Goal: Information Seeking & Learning: Learn about a topic

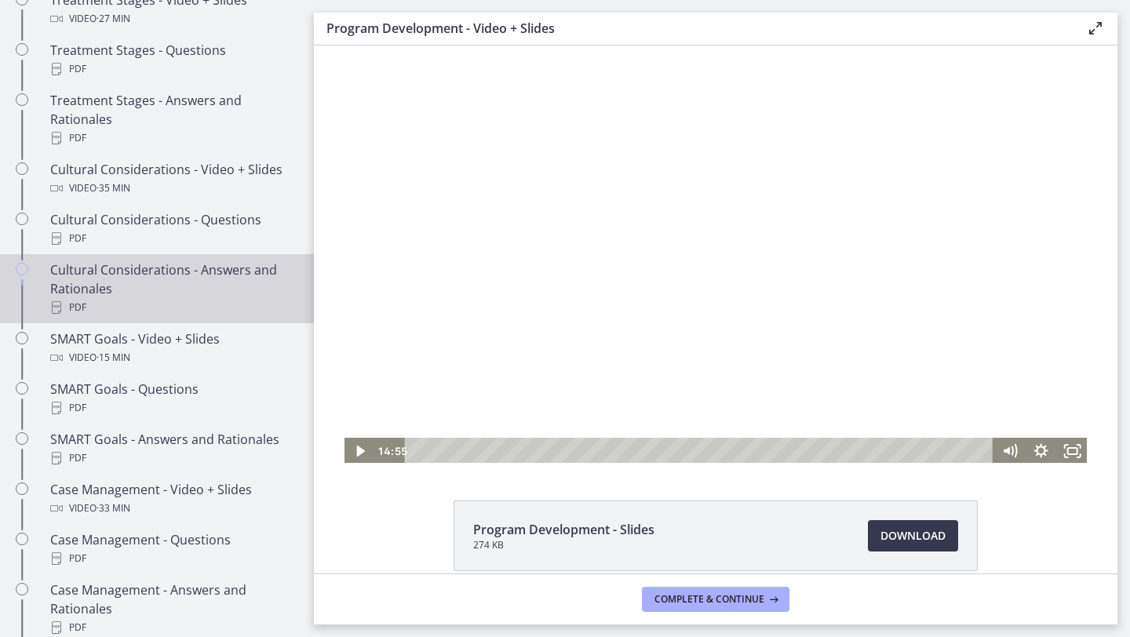
scroll to position [673, 0]
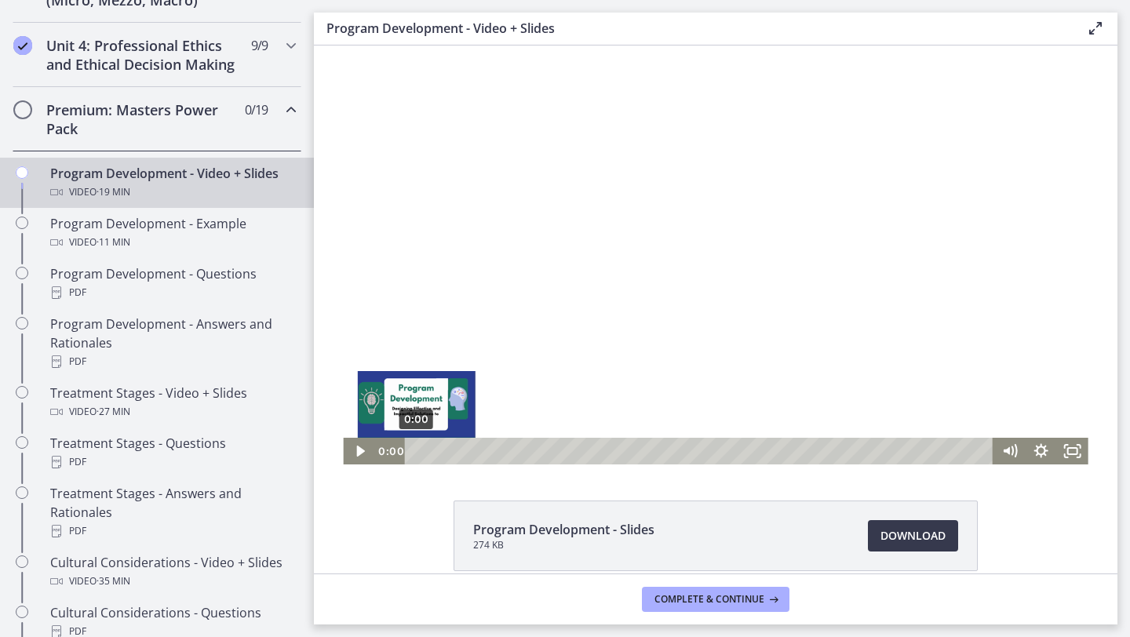
click at [417, 450] on div "0:00" at bounding box center [702, 451] width 570 height 27
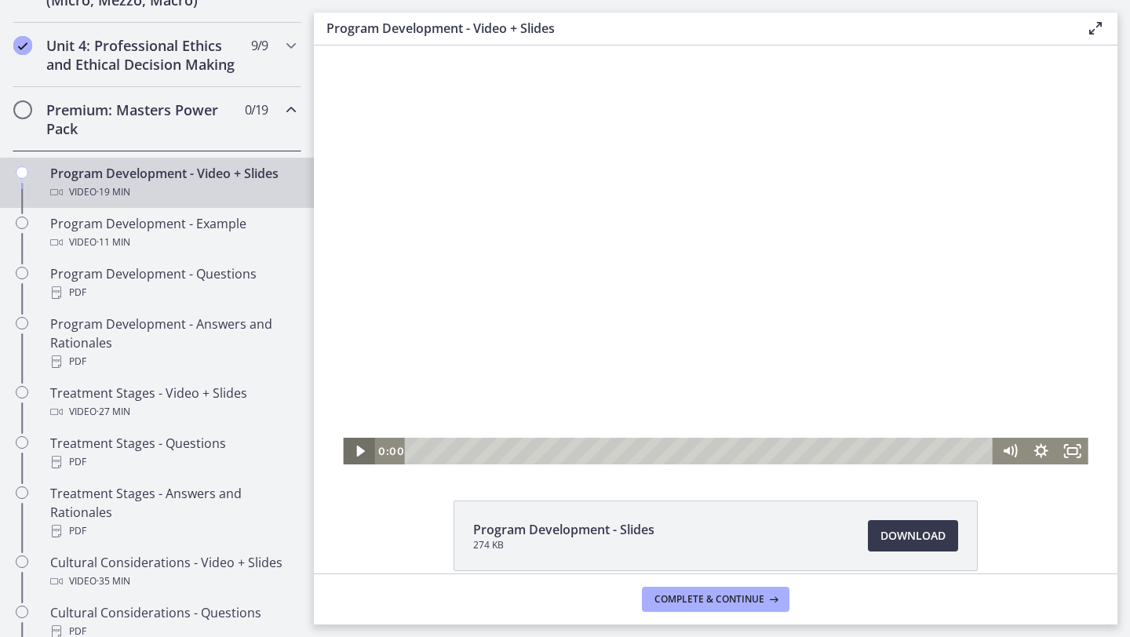
click at [355, 455] on icon "Play Video" at bounding box center [360, 451] width 31 height 27
click at [1071, 452] on icon "Fullscreen" at bounding box center [1072, 451] width 31 height 27
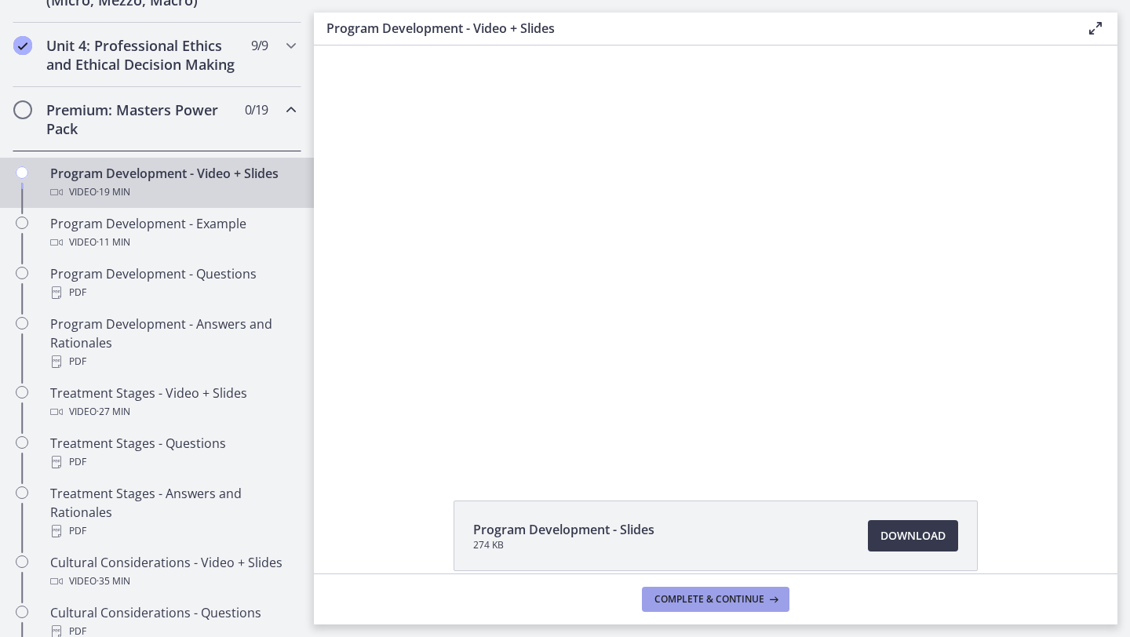
click at [742, 596] on span "Complete & continue" at bounding box center [709, 599] width 110 height 13
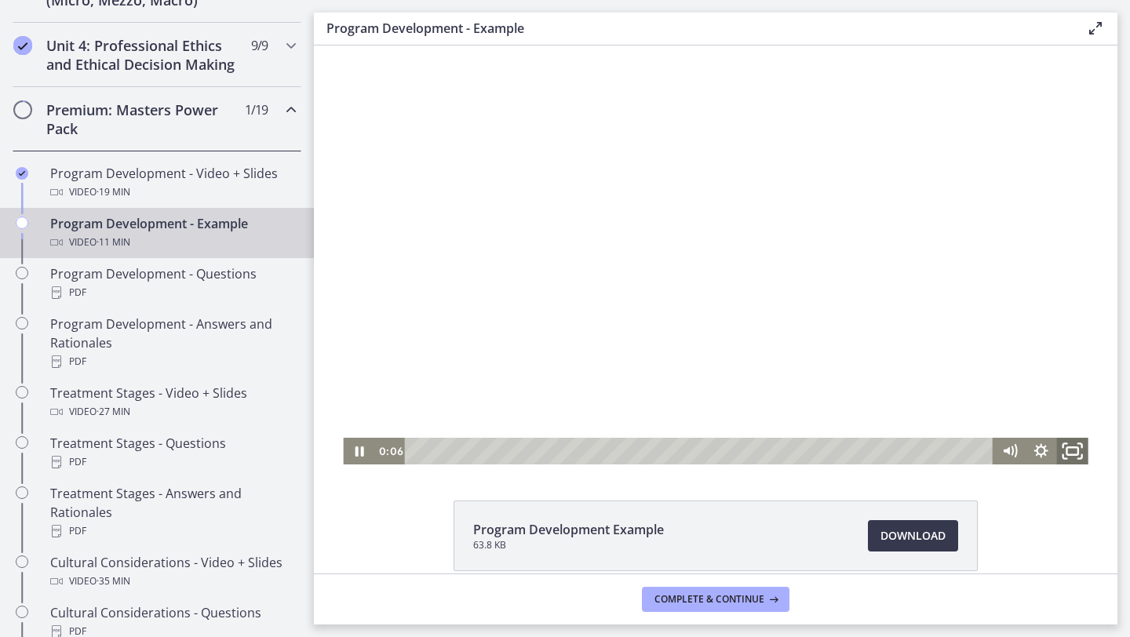
click at [1067, 449] on icon "Fullscreen" at bounding box center [1073, 452] width 38 height 32
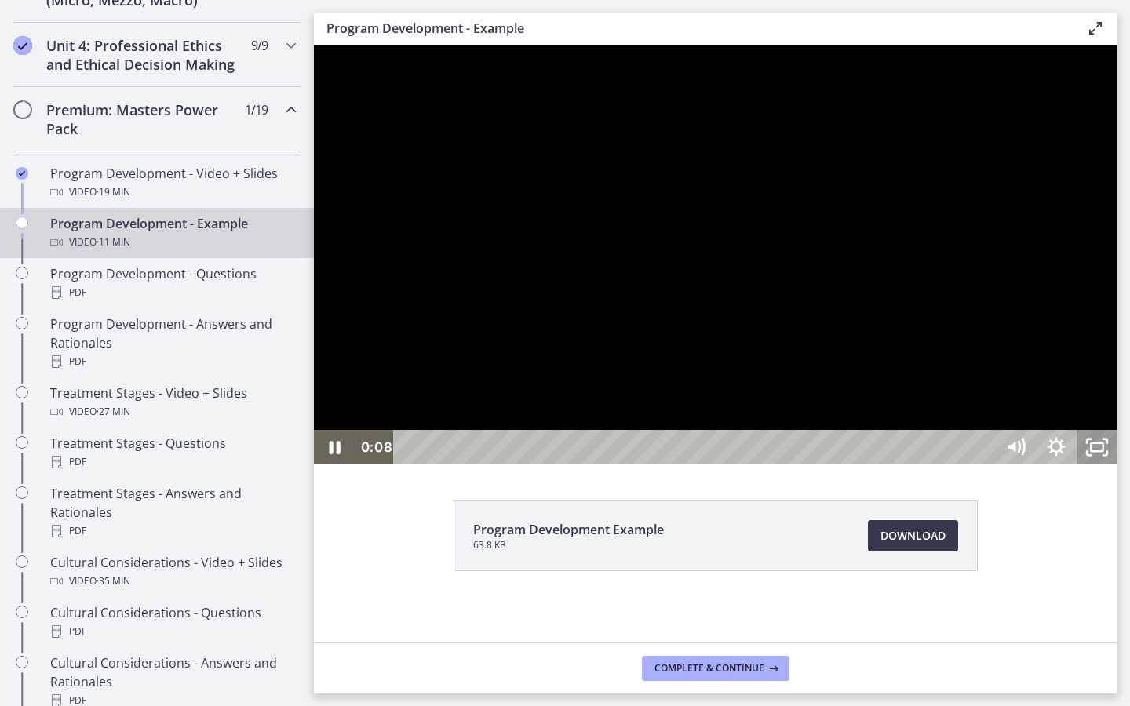
click at [1103, 451] on rect "Unfullscreen" at bounding box center [1097, 447] width 13 height 8
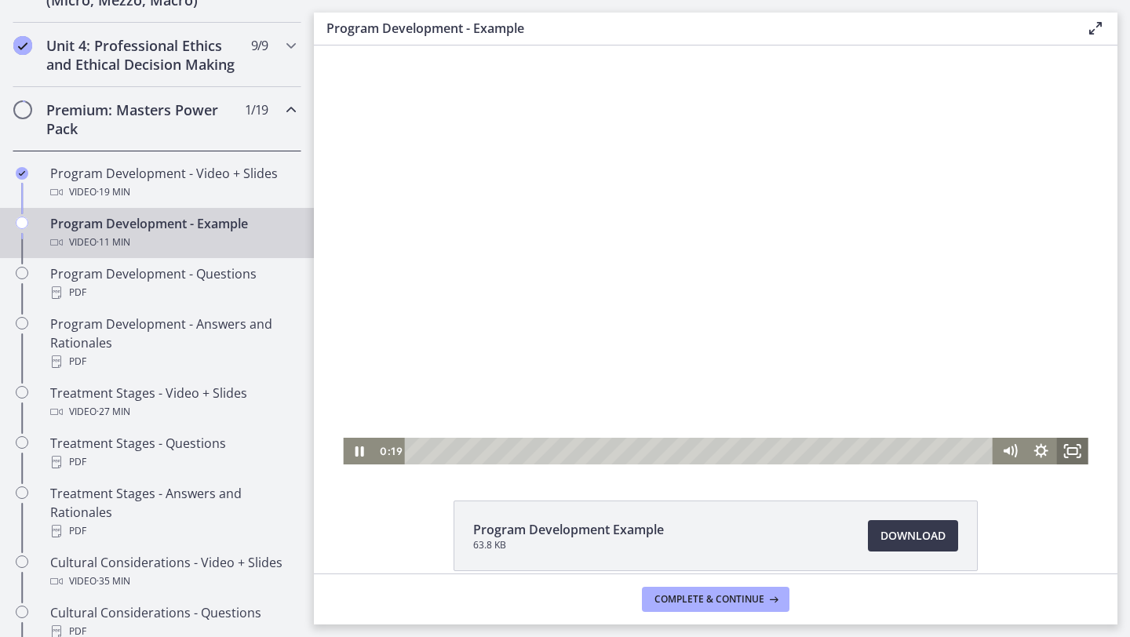
click at [1077, 447] on icon "Fullscreen" at bounding box center [1072, 451] width 31 height 27
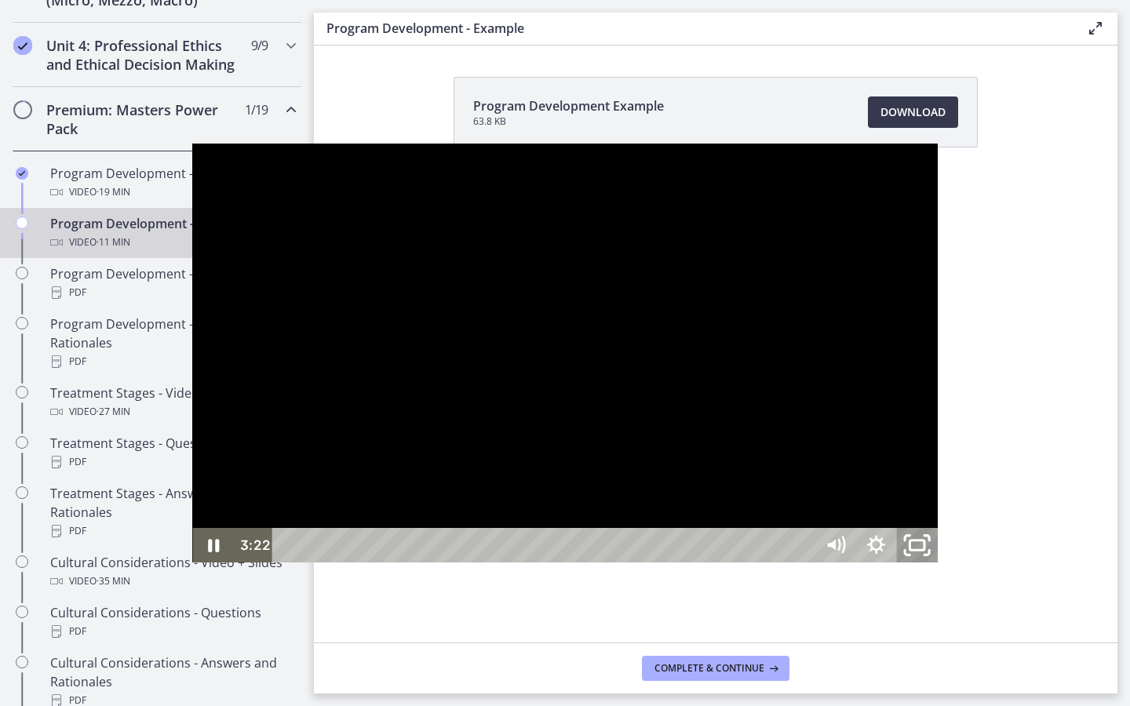
drag, startPoint x: 1120, startPoint y: 686, endPoint x: 1120, endPoint y: 617, distance: 69.1
click at [941, 567] on icon "Unfullscreen" at bounding box center [916, 546] width 49 height 42
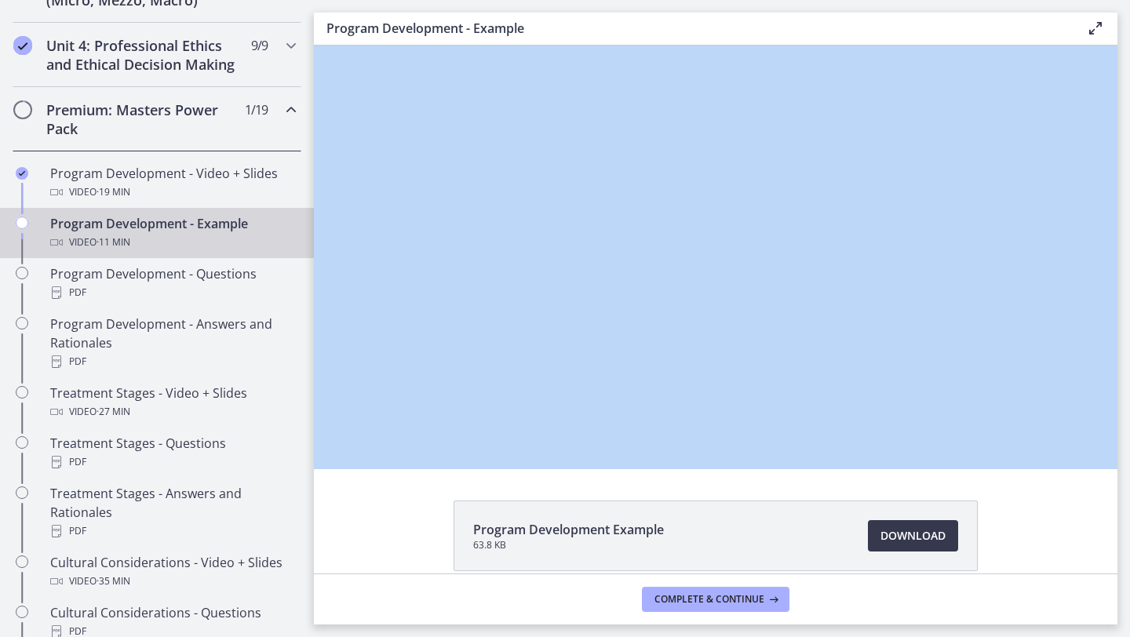
click at [1120, 617] on main "Program Development - Example Enable fullscreen Program Development Example 63.…" at bounding box center [722, 318] width 816 height 637
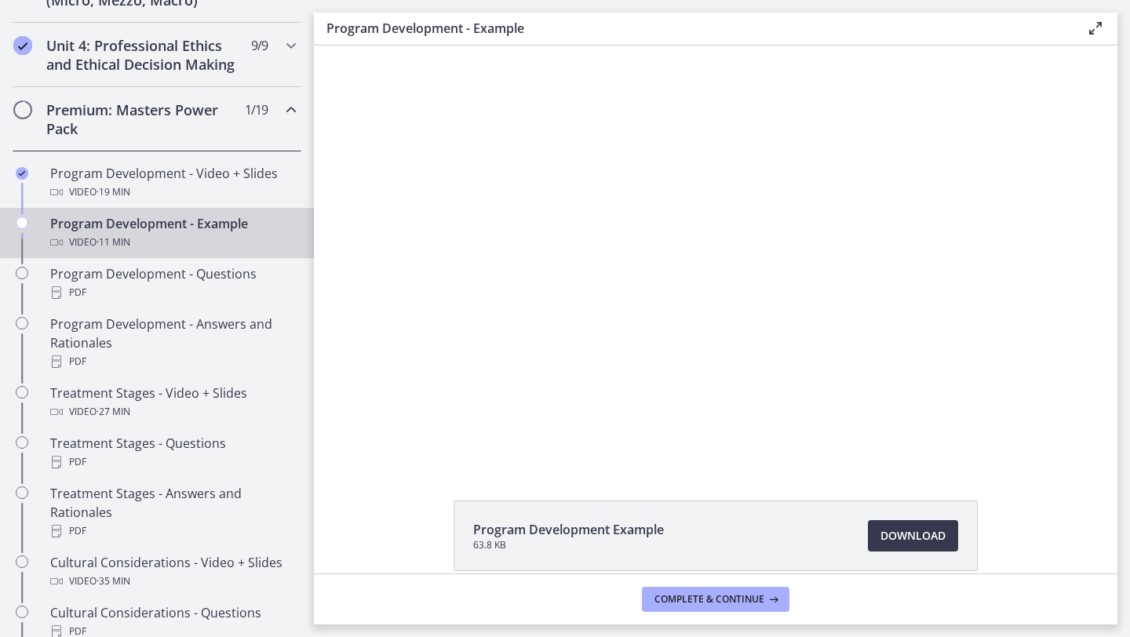
click at [1094, 524] on div "Program Development Example 63.8 KB Download Opens in a new window" at bounding box center [716, 574] width 804 height 146
click at [743, 598] on span "Complete & continue" at bounding box center [709, 599] width 110 height 13
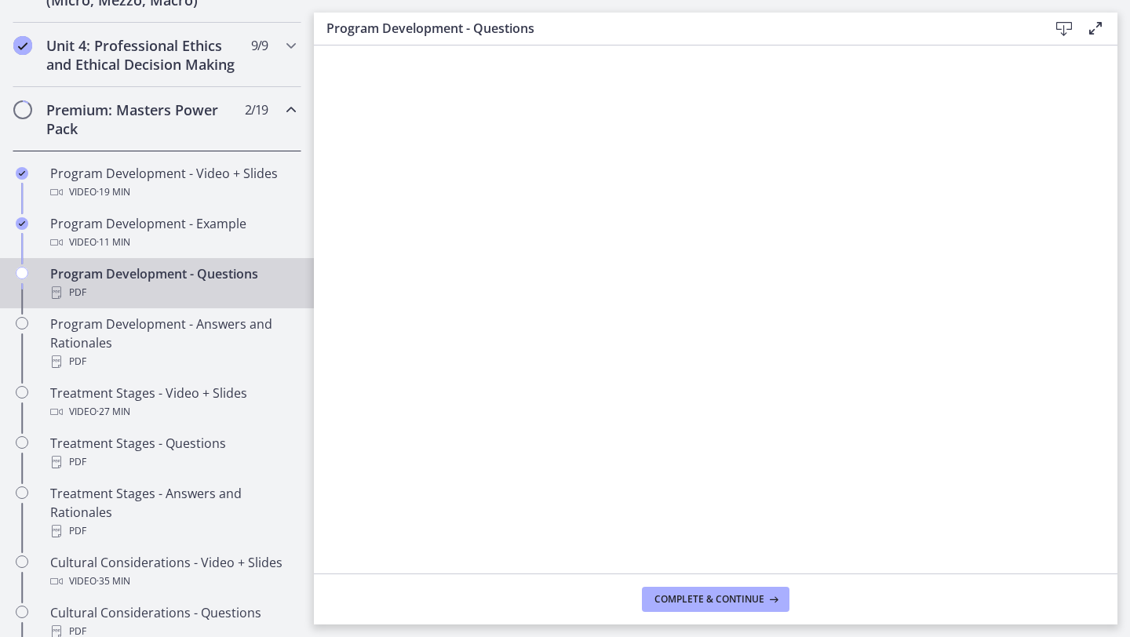
click at [1095, 28] on icon at bounding box center [1095, 28] width 19 height 19
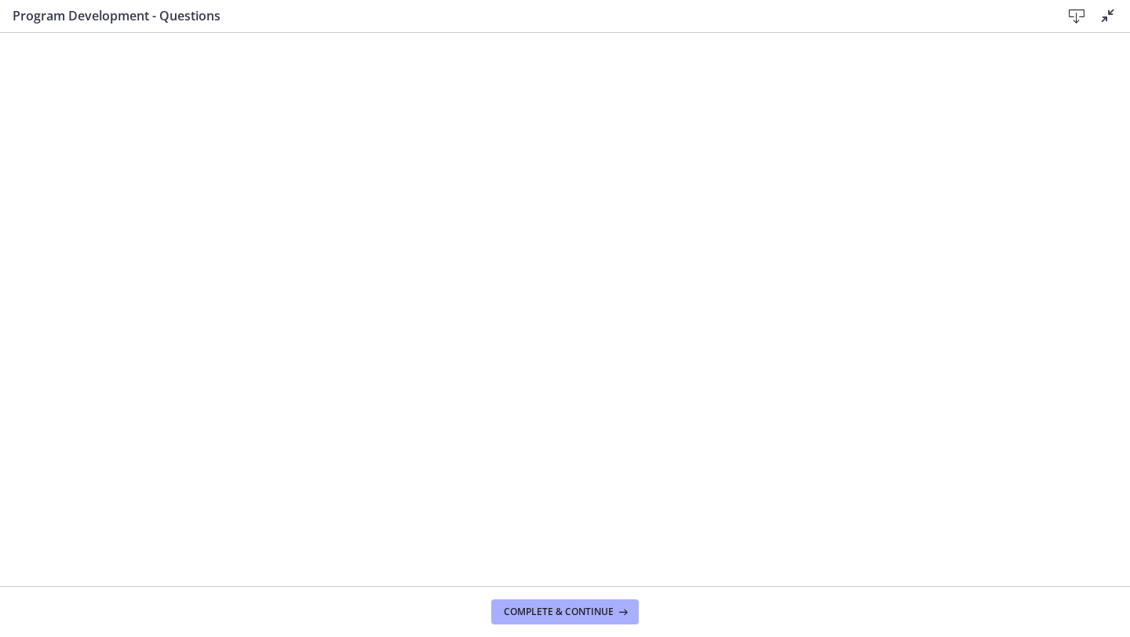
click at [1103, 9] on icon at bounding box center [1108, 15] width 19 height 19
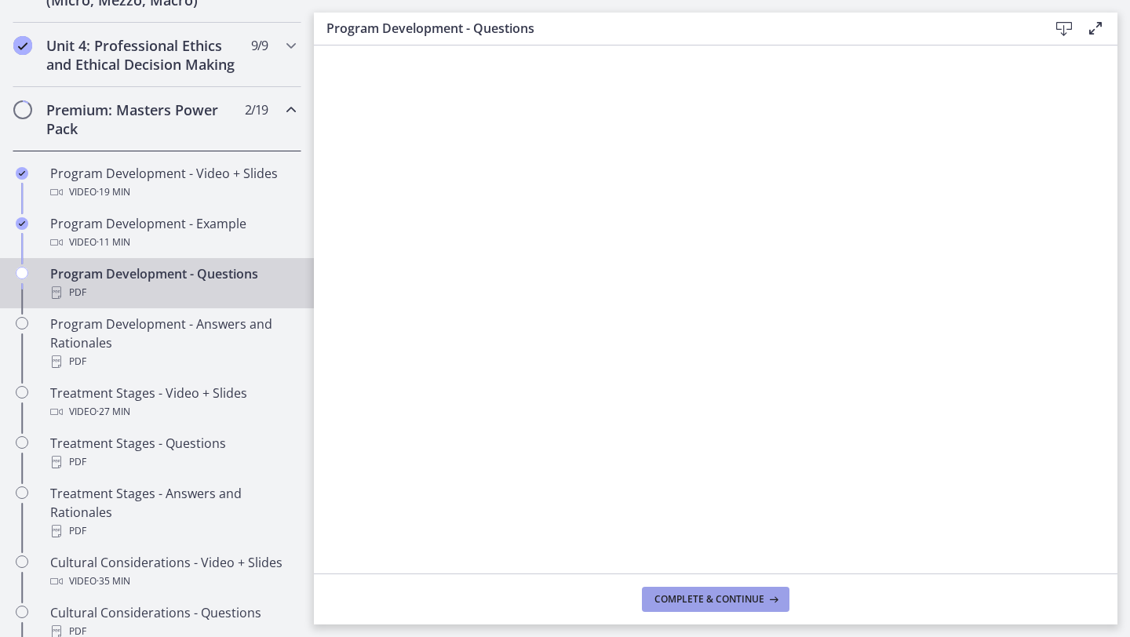
click at [684, 606] on button "Complete & continue" at bounding box center [716, 599] width 148 height 25
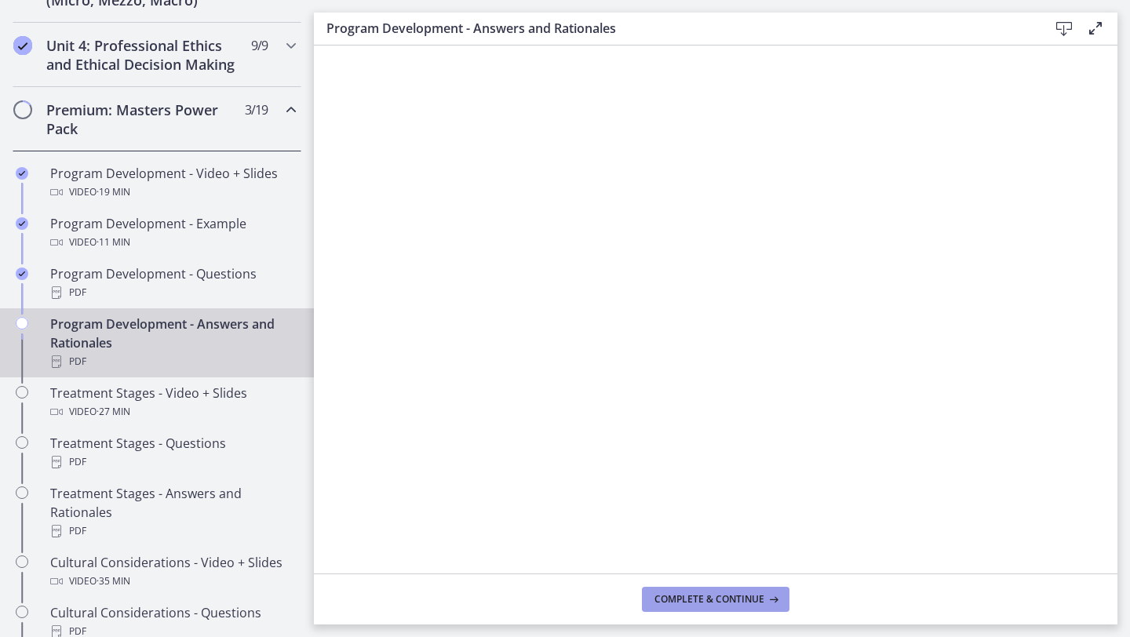
click at [757, 596] on span "Complete & continue" at bounding box center [709, 599] width 110 height 13
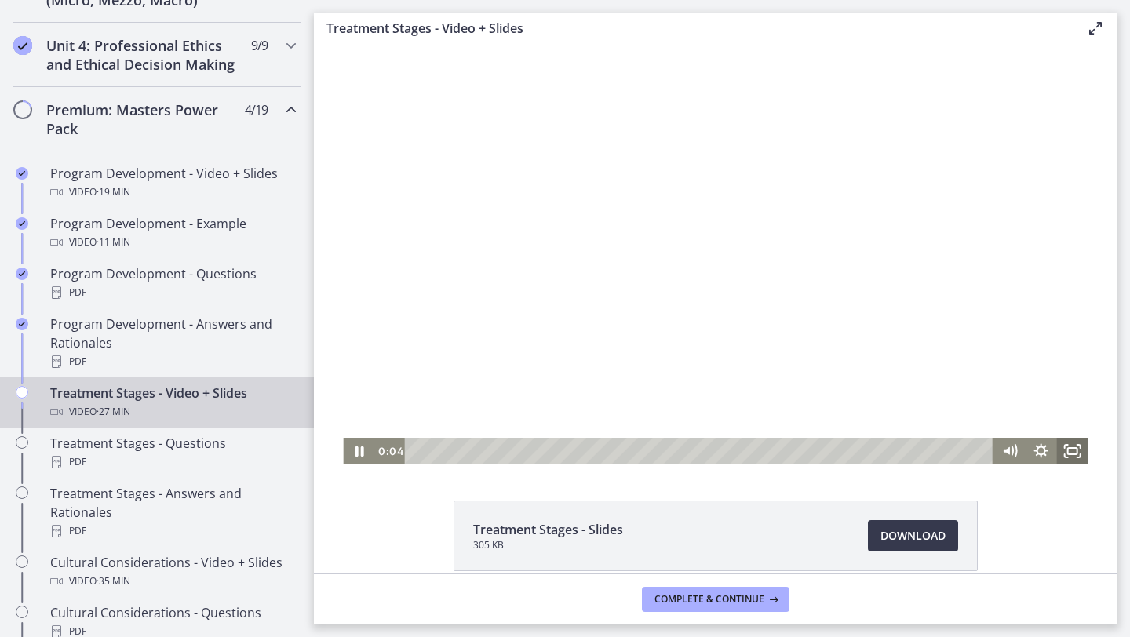
click at [1070, 454] on rect "Fullscreen" at bounding box center [1072, 451] width 9 height 6
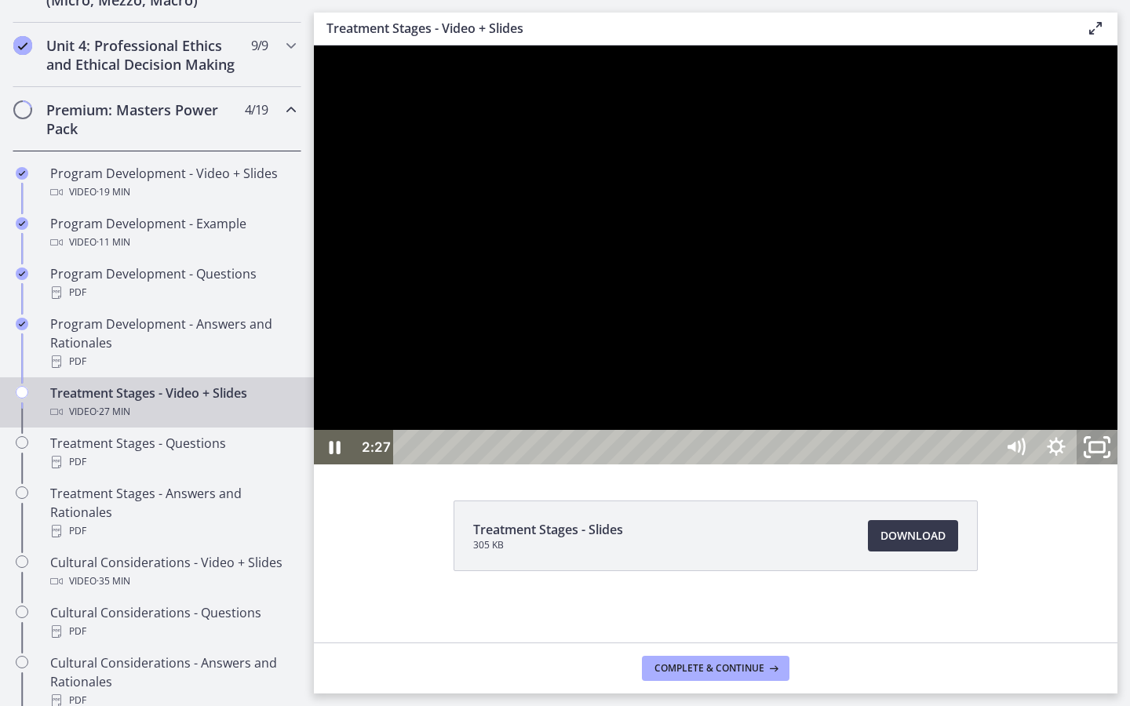
click at [1121, 468] on icon "Unfullscreen" at bounding box center [1097, 448] width 49 height 42
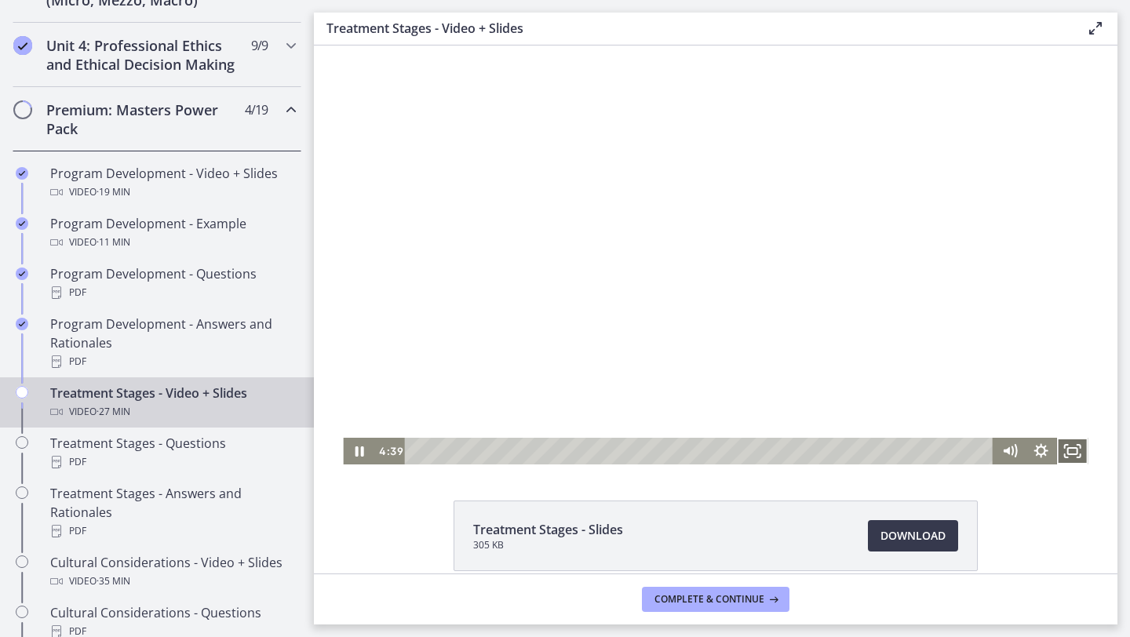
click at [1067, 455] on icon "Fullscreen" at bounding box center [1072, 451] width 31 height 27
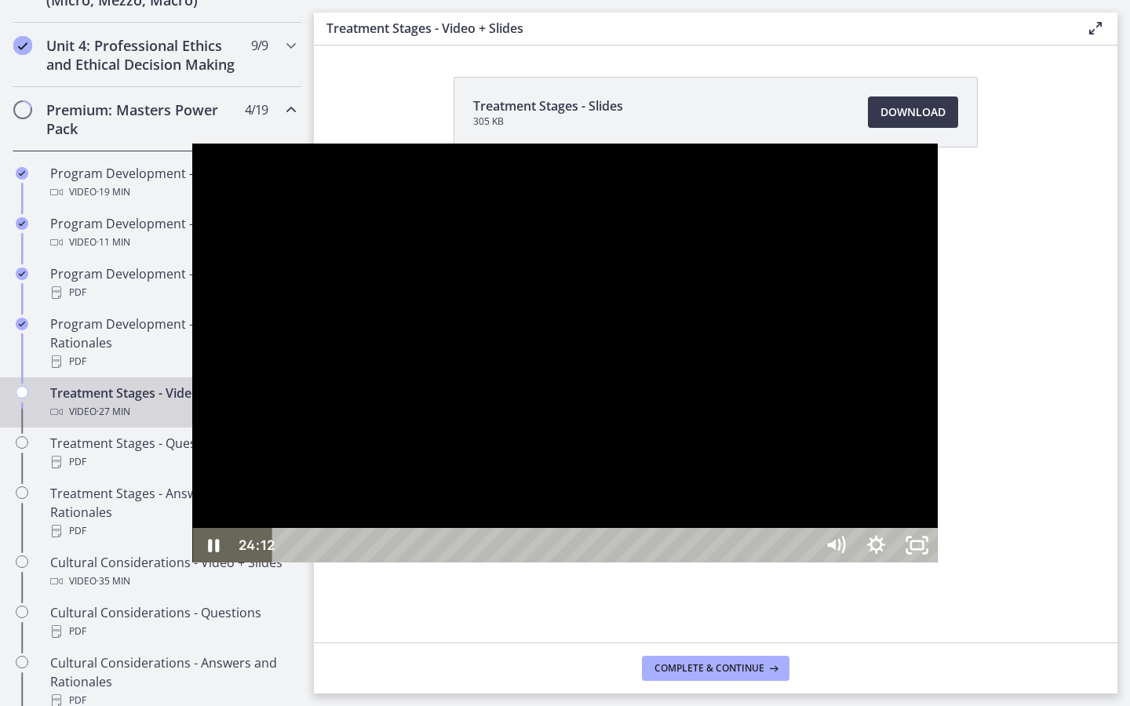
click at [805, 563] on div "24:12" at bounding box center [546, 545] width 518 height 35
click at [938, 563] on icon "Unfullscreen" at bounding box center [917, 545] width 41 height 35
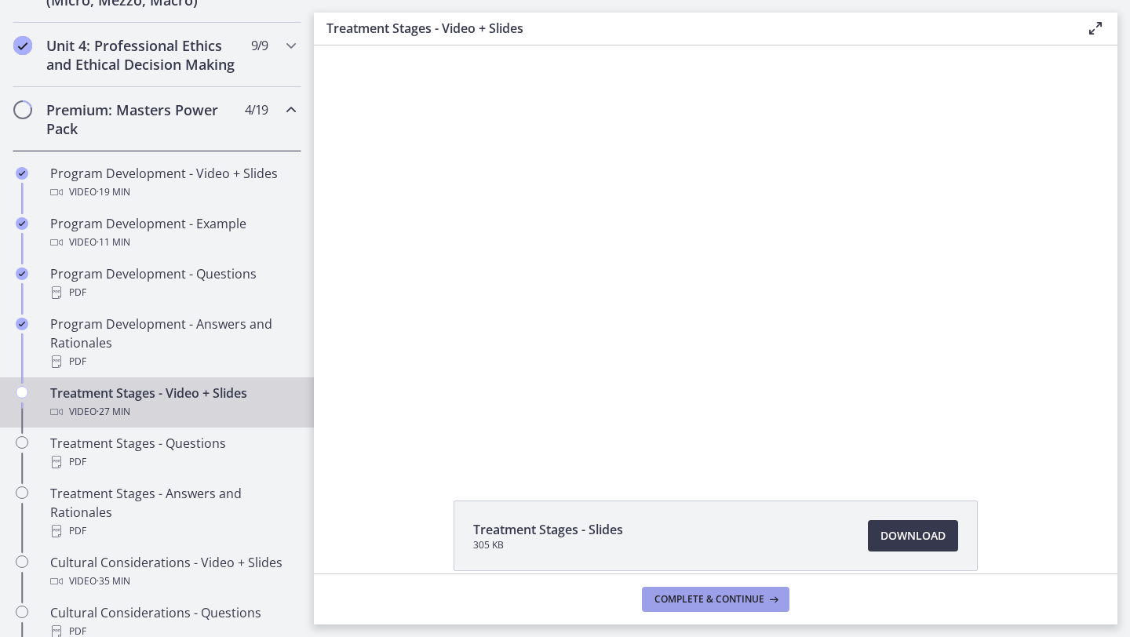
click at [741, 598] on span "Complete & continue" at bounding box center [709, 599] width 110 height 13
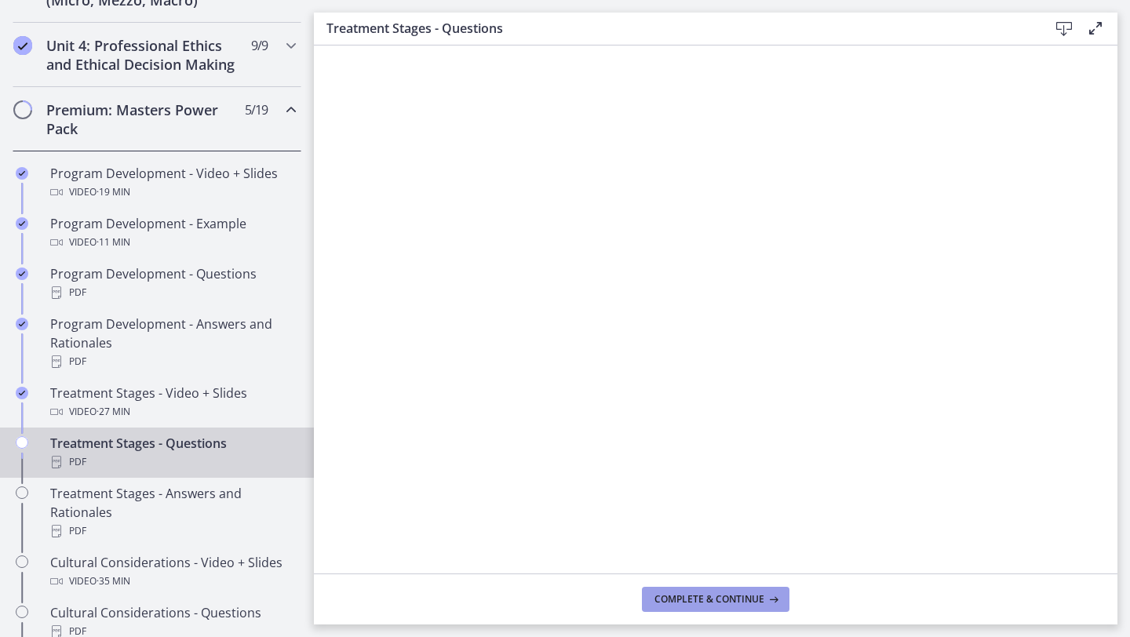
click at [673, 606] on button "Complete & continue" at bounding box center [716, 599] width 148 height 25
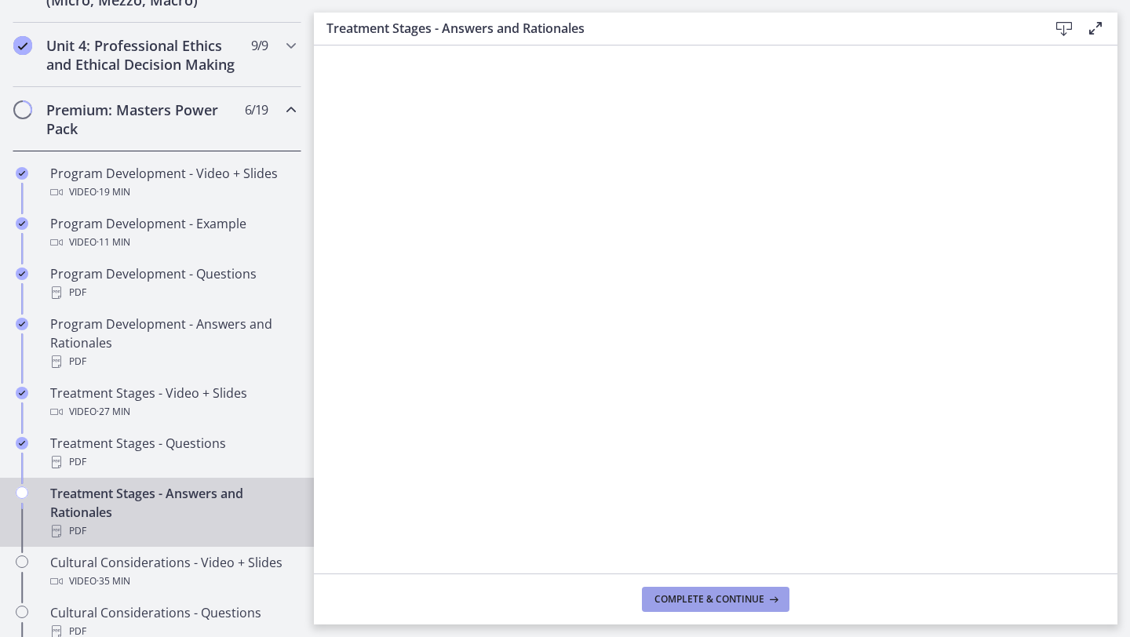
click at [683, 602] on span "Complete & continue" at bounding box center [709, 599] width 110 height 13
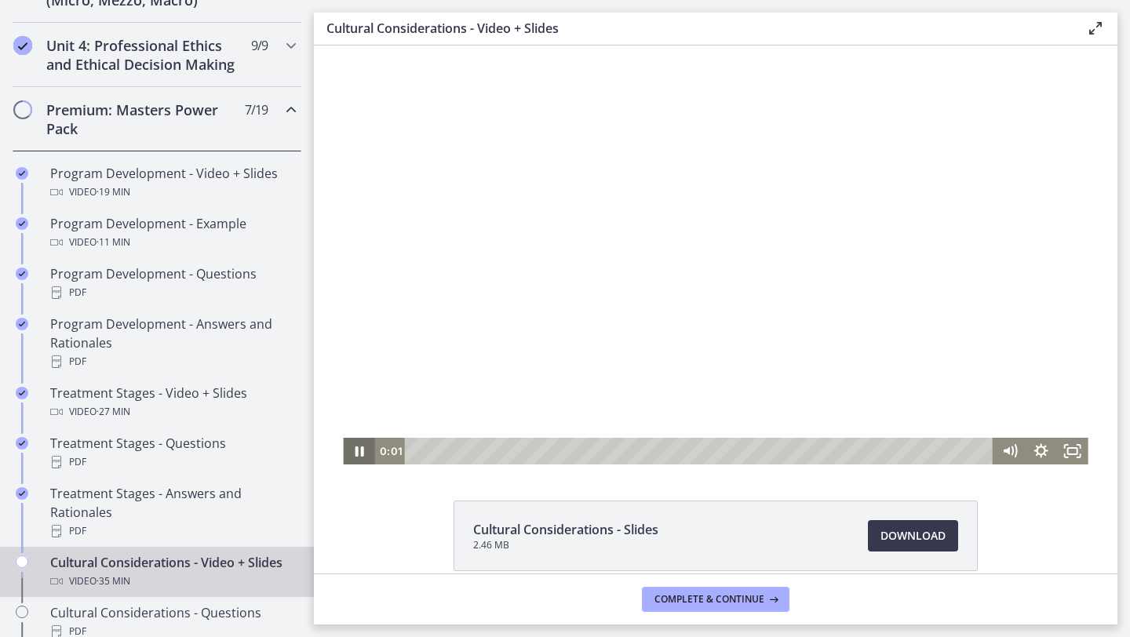
click at [360, 456] on icon "Pause" at bounding box center [359, 452] width 9 height 10
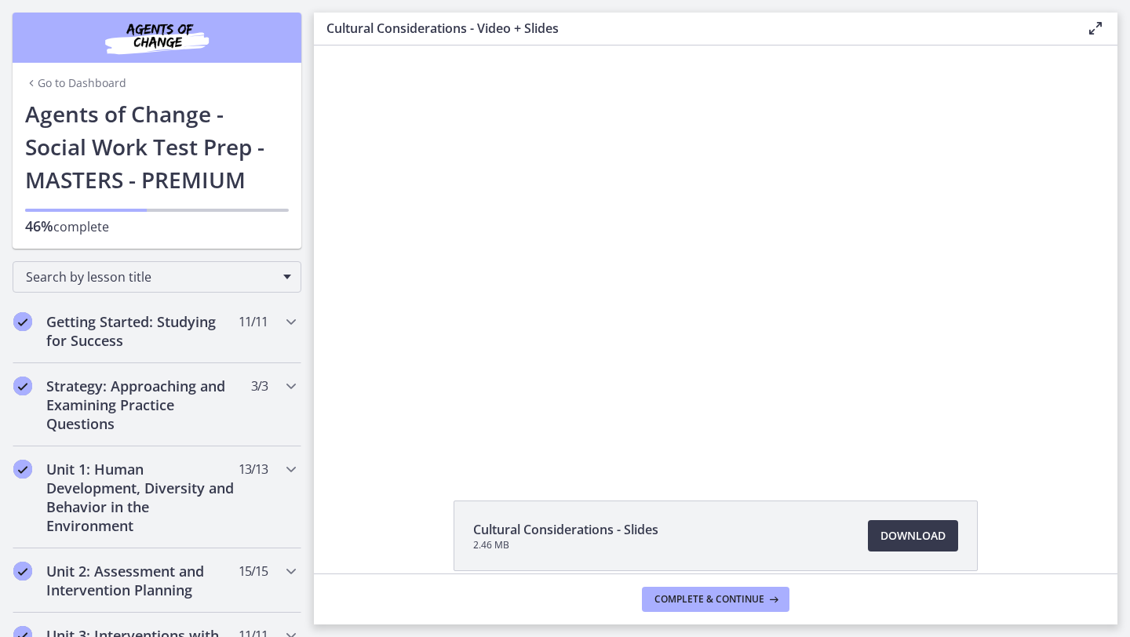
click at [144, 124] on h1 "Agents of Change - Social Work Test Prep - MASTERS - PREMIUM" at bounding box center [157, 146] width 264 height 99
click at [97, 89] on link "Go to Dashboard" at bounding box center [75, 83] width 101 height 16
